Goal: Navigation & Orientation: Find specific page/section

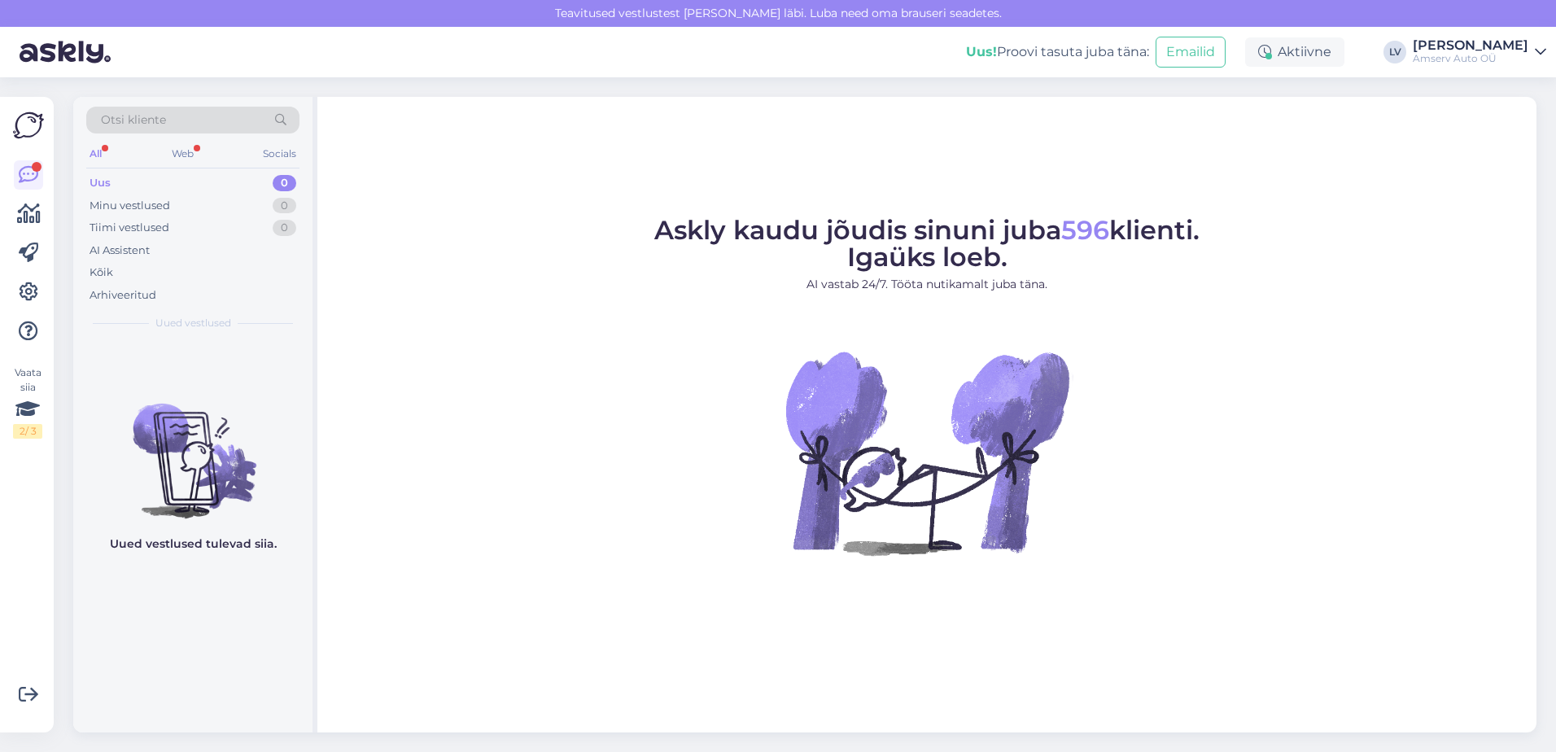
click at [760, 508] on figure "Askly kaudu jõudis sinuni juba 596 klienti. Igaüks loeb. AI vastab 24/7. Tööta …" at bounding box center [927, 408] width 1190 height 382
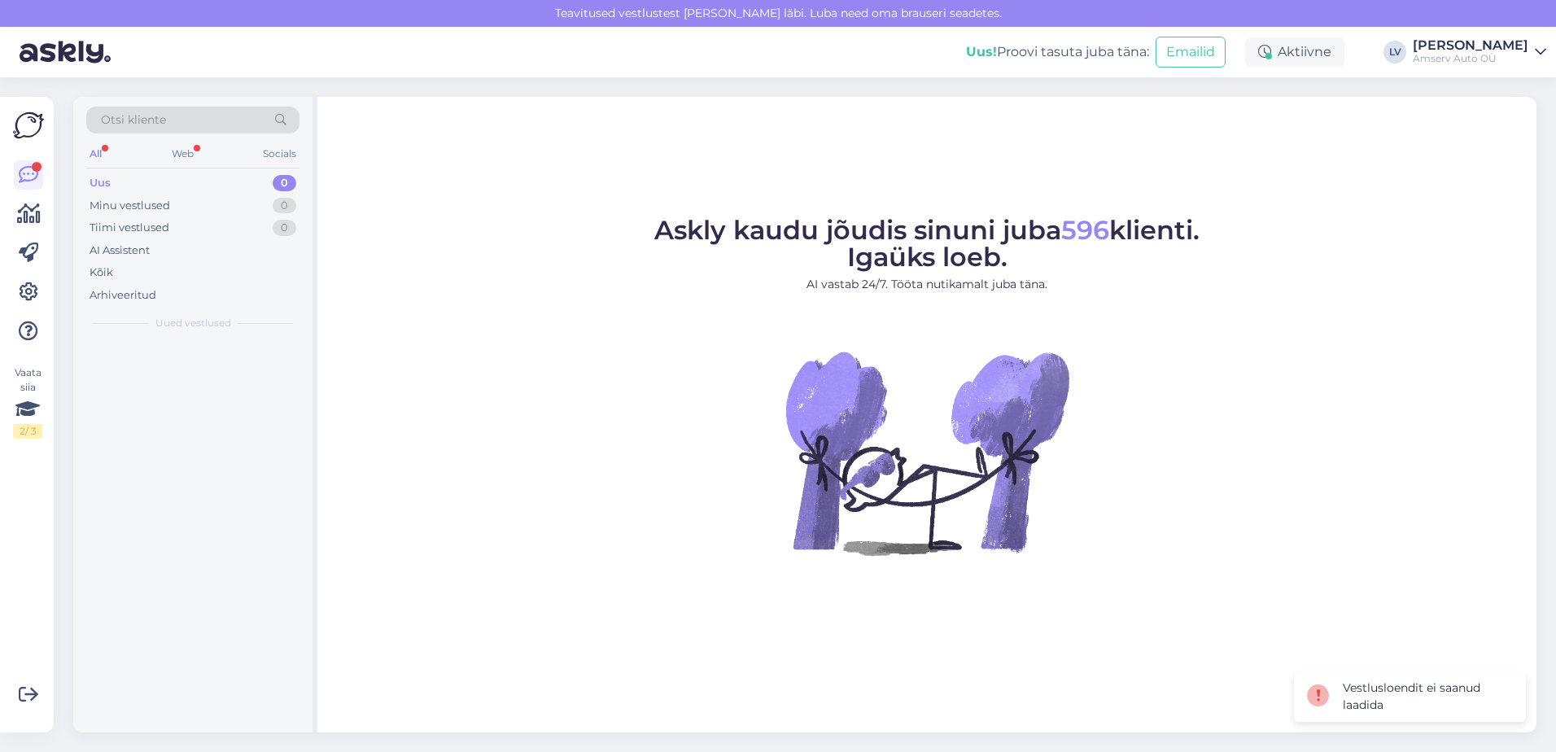
click at [165, 146] on div "All Web Socials" at bounding box center [192, 155] width 213 height 25
click at [183, 151] on div "Web" at bounding box center [182, 153] width 28 height 21
click at [187, 152] on div "Web" at bounding box center [182, 153] width 29 height 21
click at [139, 187] on div "Uus 0" at bounding box center [192, 183] width 213 height 23
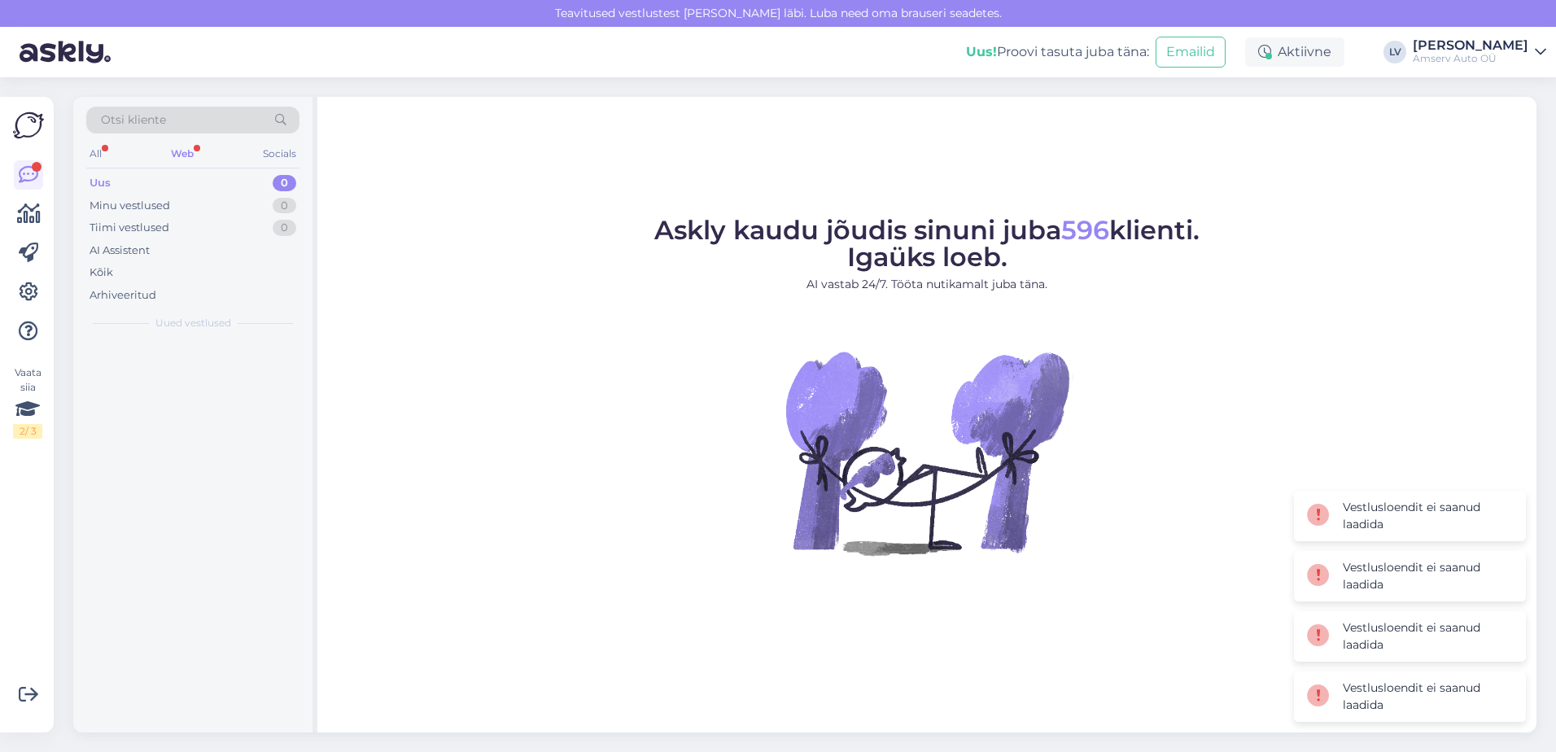
click at [178, 150] on div "Web" at bounding box center [182, 153] width 29 height 21
click at [186, 151] on div "Web" at bounding box center [182, 153] width 29 height 21
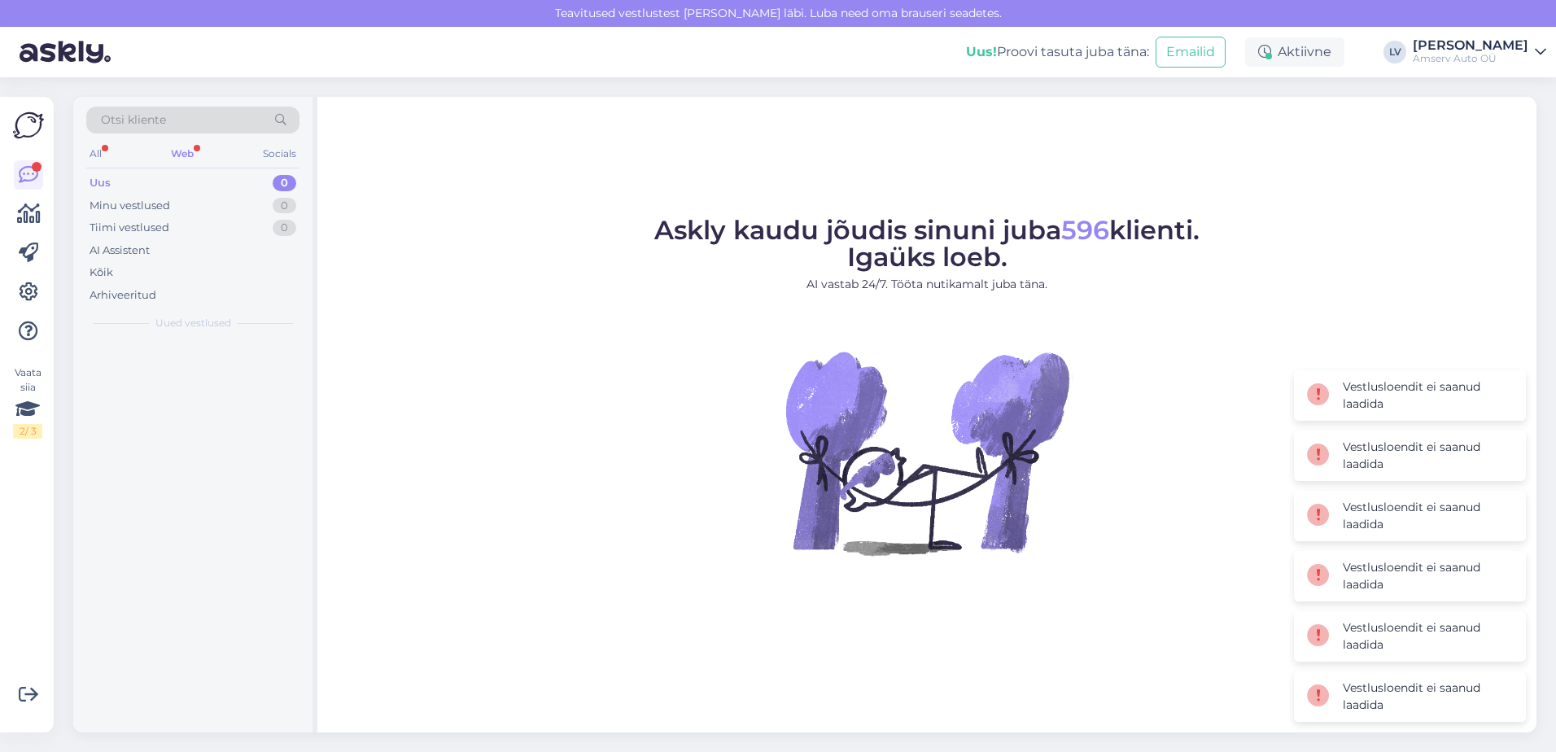
click at [186, 151] on div "Web" at bounding box center [182, 153] width 29 height 21
click at [179, 149] on div "Web" at bounding box center [182, 153] width 29 height 21
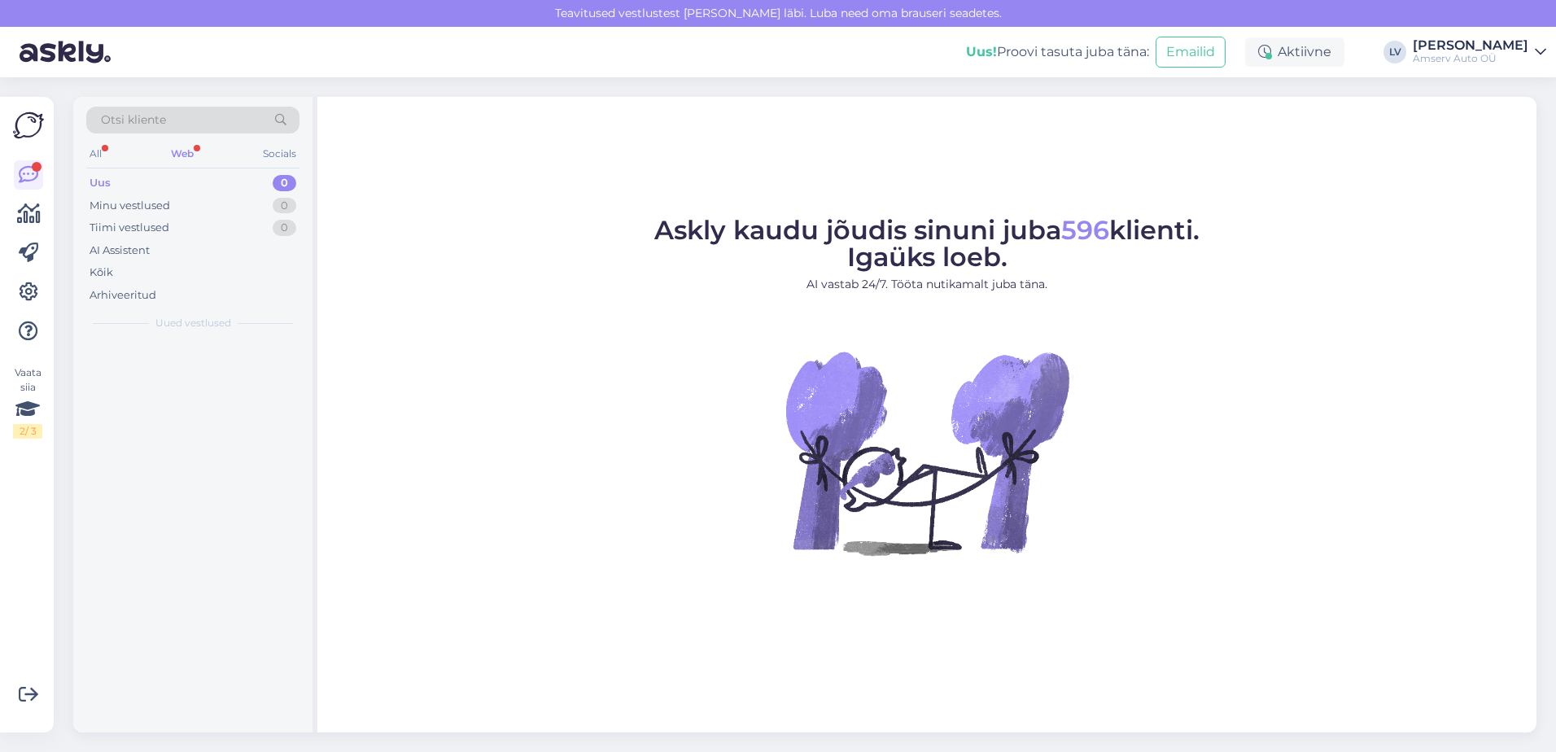
click at [177, 143] on div "Web" at bounding box center [182, 153] width 29 height 21
click at [168, 171] on div "Otsi kliente All Web Socials Uus 0 Minu vestlused 0 Tiimi vestlused 0 AI Assist…" at bounding box center [192, 218] width 239 height 243
click at [168, 196] on div "Minu vestlused 0" at bounding box center [192, 205] width 213 height 23
